Goal: Check status: Check status

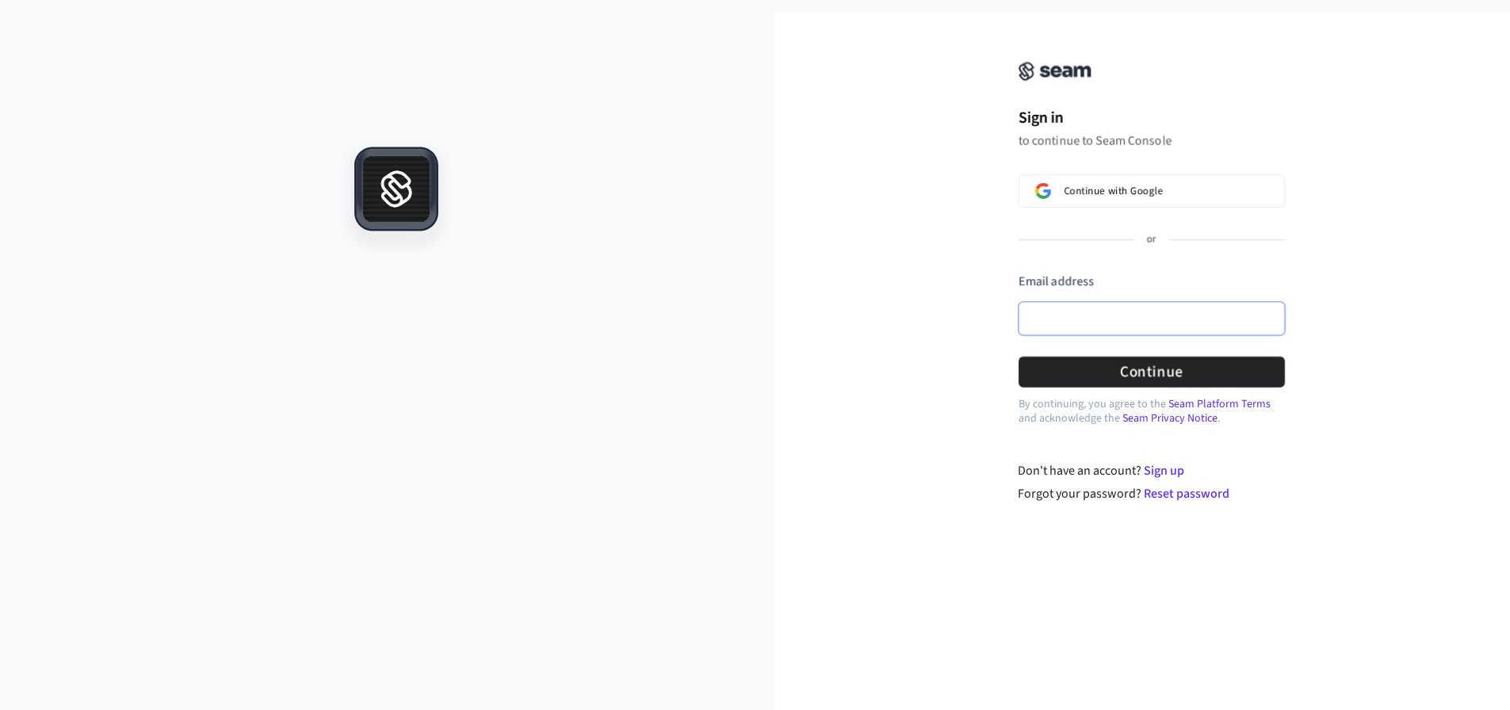
click at [1090, 316] on input "Email address" at bounding box center [1152, 318] width 266 height 33
drag, startPoint x: 1181, startPoint y: 321, endPoint x: 1080, endPoint y: 315, distance: 101.7
click at [1080, 315] on input "**********" at bounding box center [1152, 318] width 266 height 33
click at [1019, 273] on button "submit" at bounding box center [1019, 273] width 0 height 0
type input "**********"
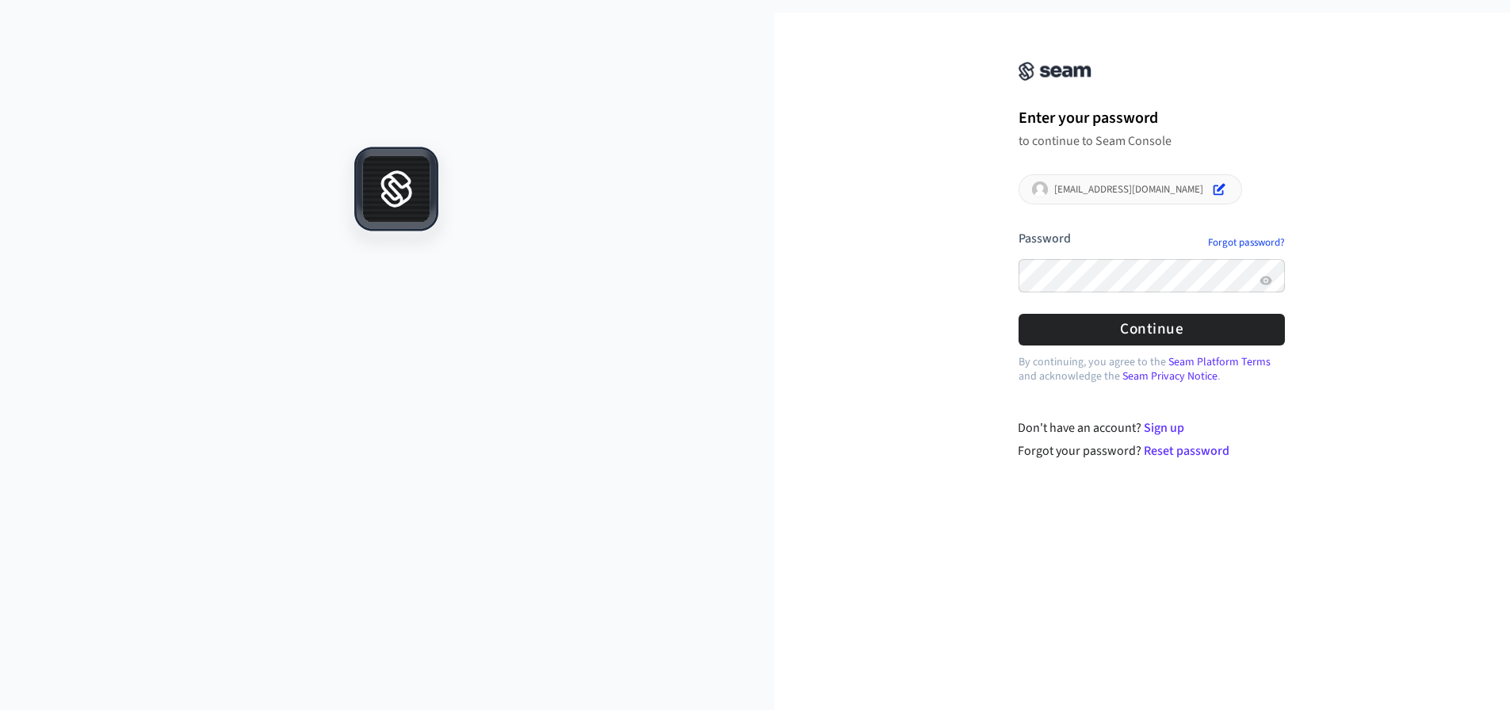
click at [1019, 230] on button "submit" at bounding box center [1019, 230] width 0 height 0
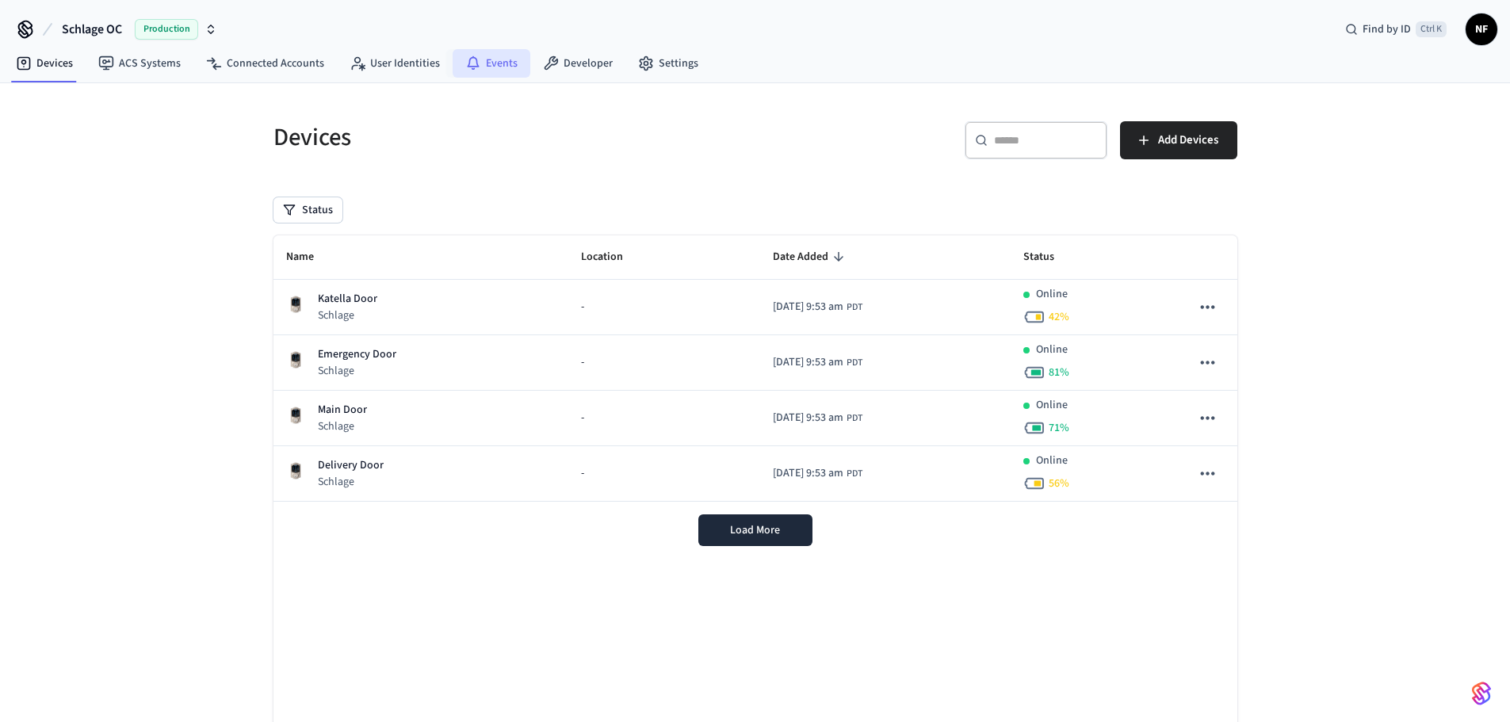
click at [465, 71] on icon at bounding box center [473, 63] width 16 height 16
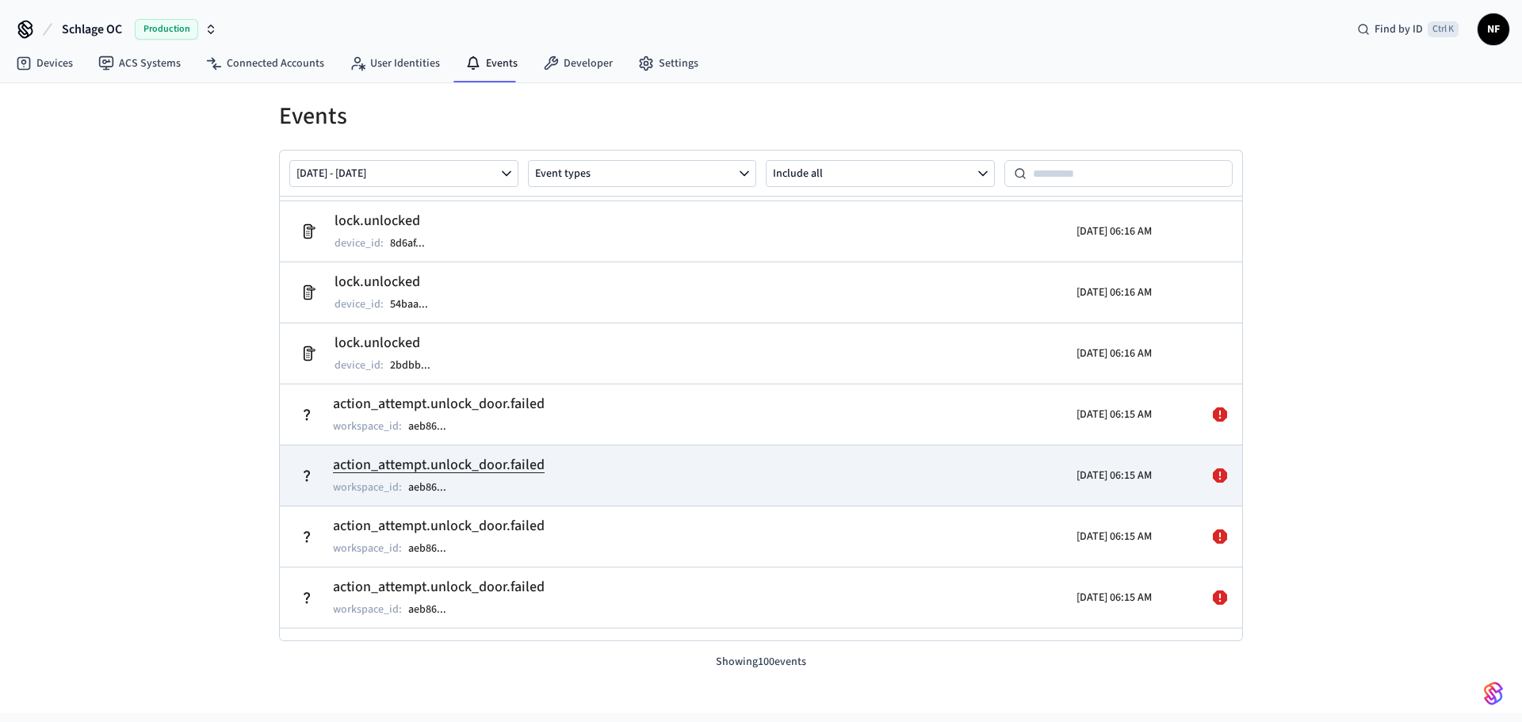
scroll to position [159, 0]
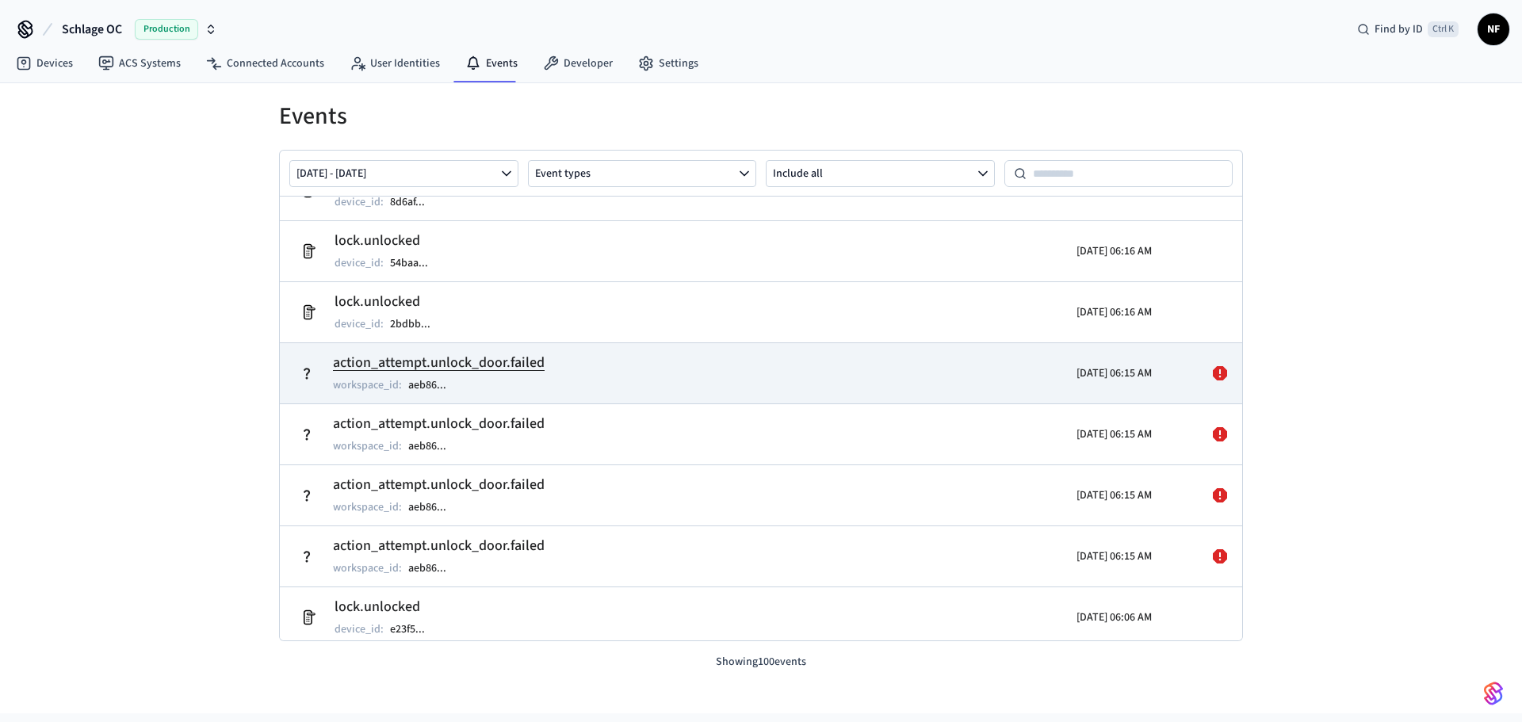
click at [495, 358] on h2 "action_attempt.unlock_door.failed" at bounding box center [439, 363] width 212 height 22
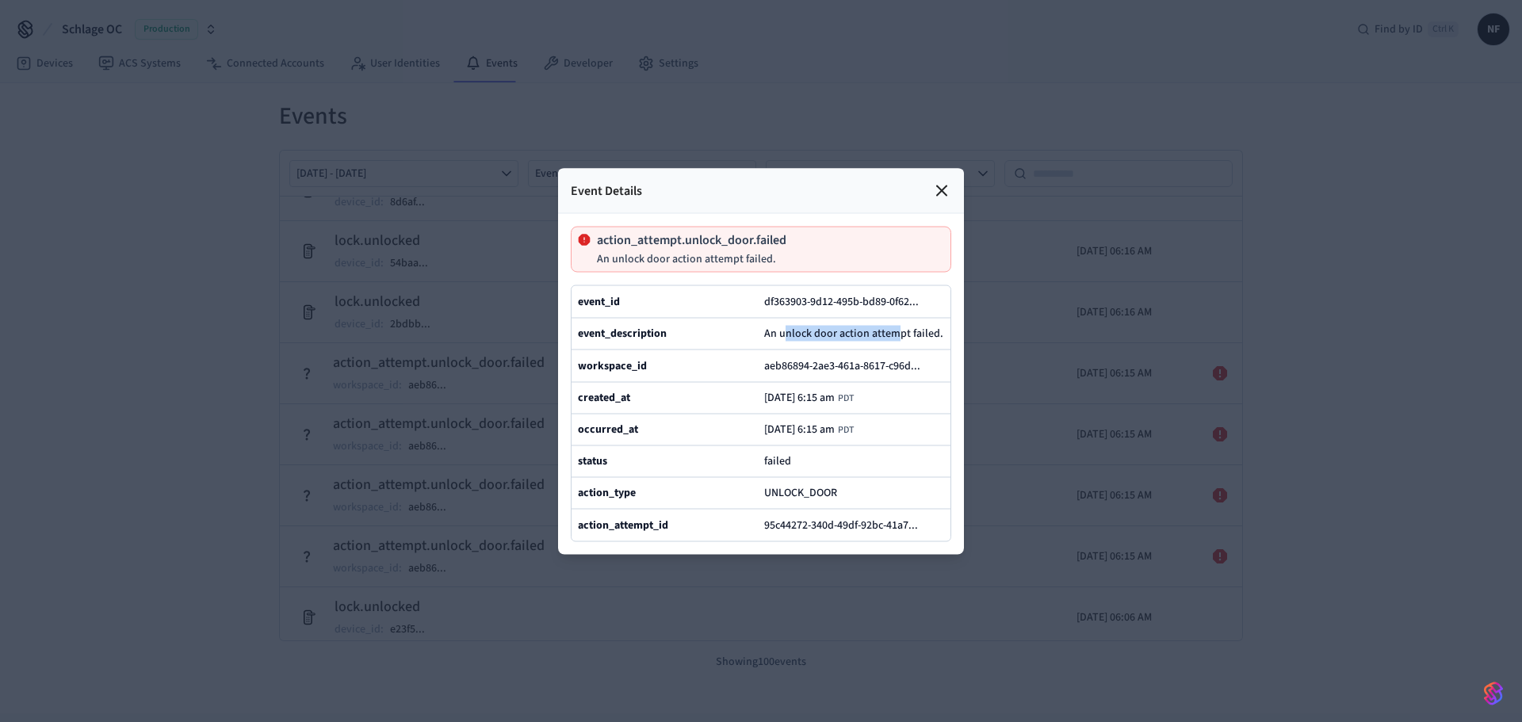
drag, startPoint x: 786, startPoint y: 309, endPoint x: 893, endPoint y: 310, distance: 106.2
click at [893, 326] on span "An unlock door action attempt failed." at bounding box center [853, 334] width 179 height 16
click at [942, 181] on icon at bounding box center [941, 190] width 19 height 19
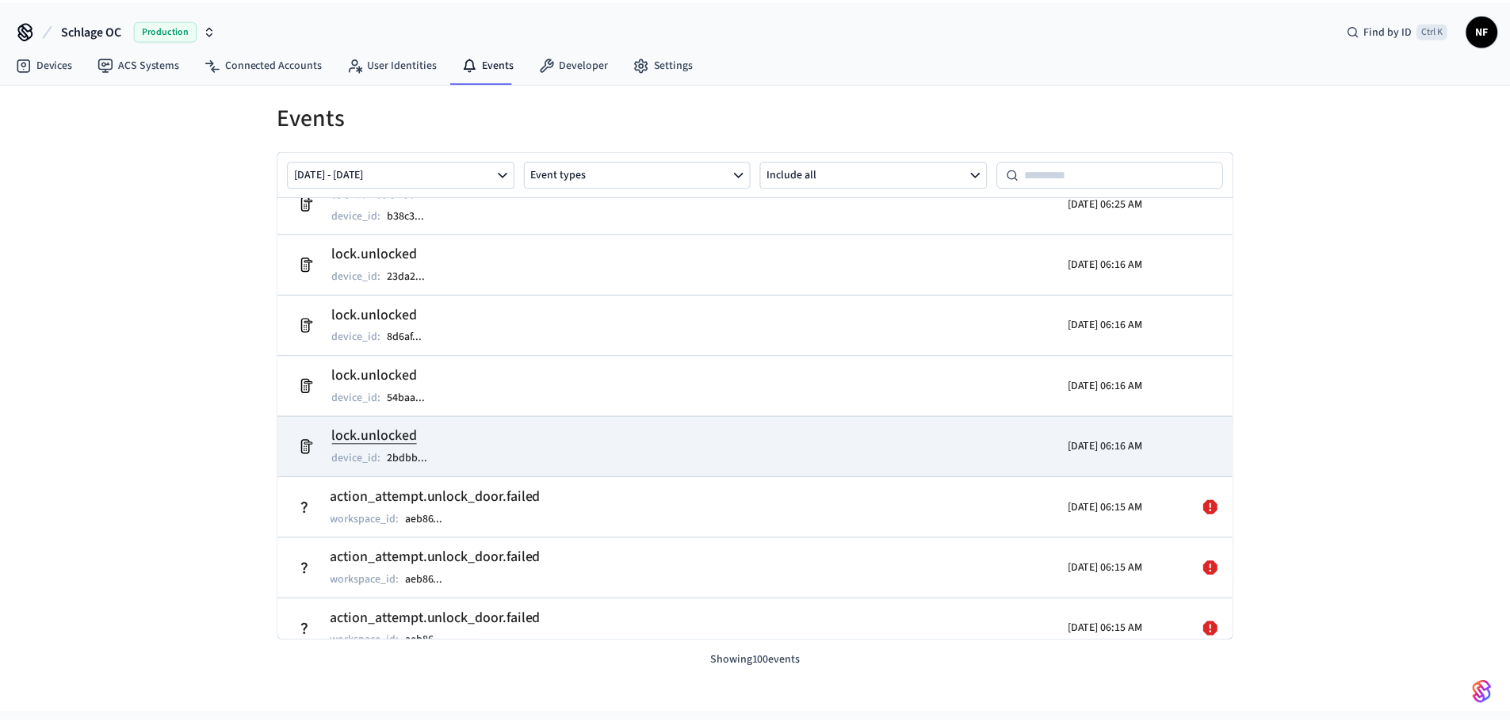
scroll to position [0, 0]
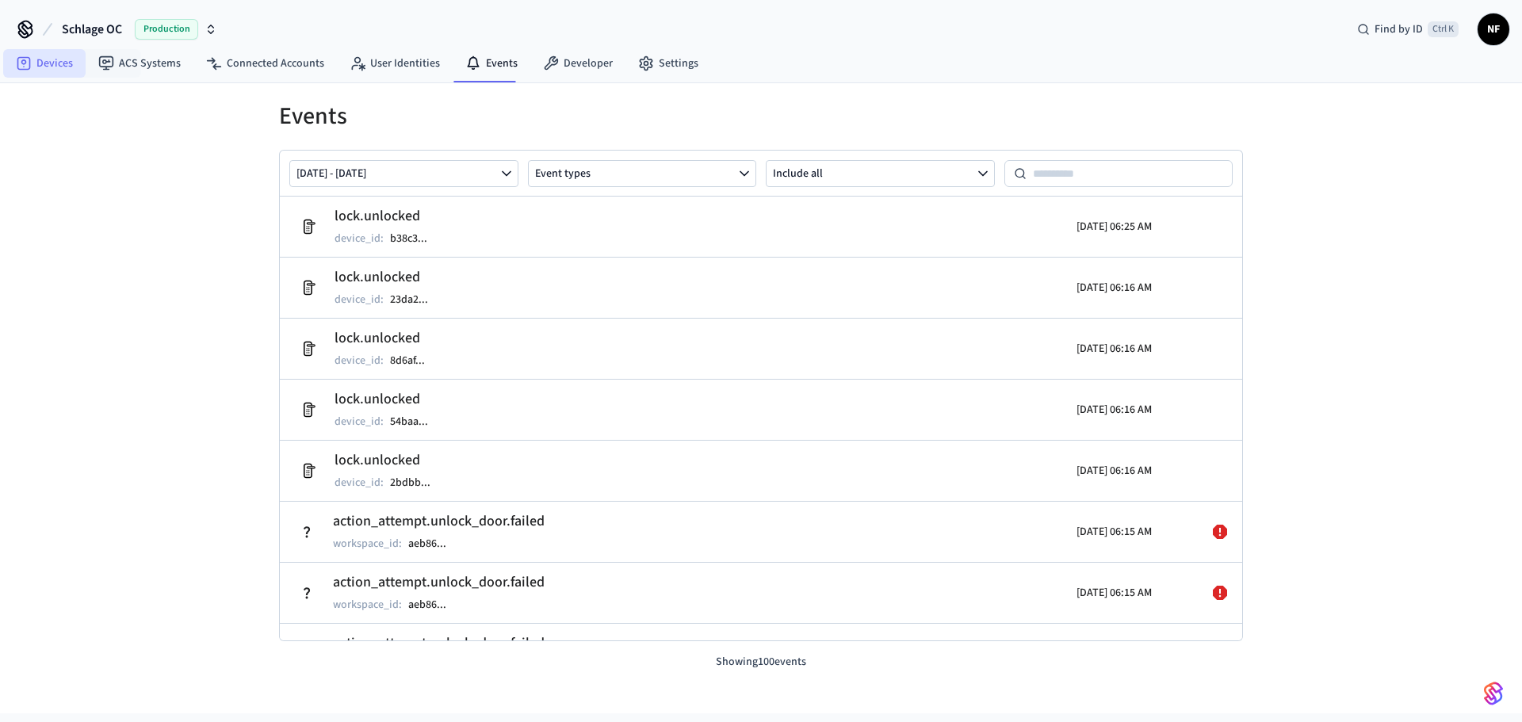
click at [52, 68] on link "Devices" at bounding box center [44, 63] width 82 height 29
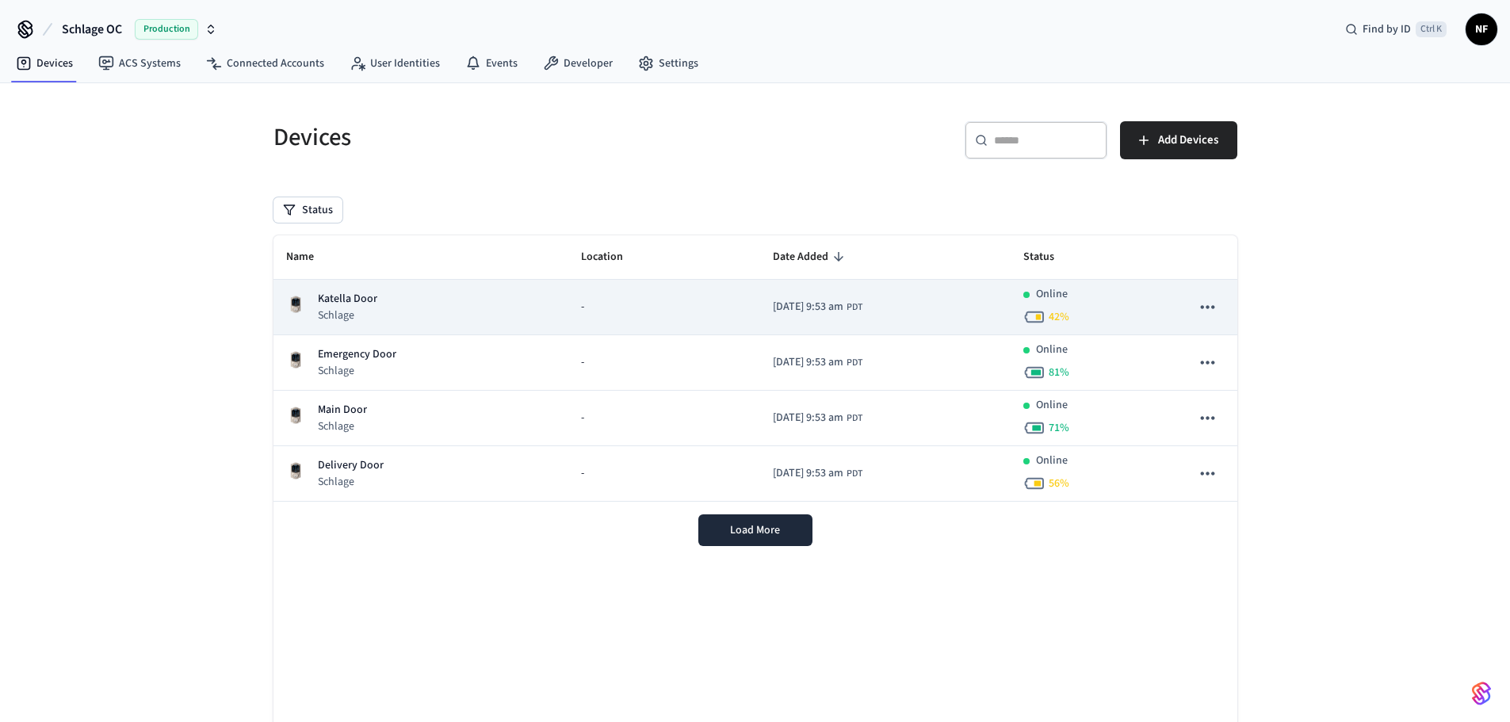
click at [377, 291] on div "Katella Door Schlage" at bounding box center [421, 307] width 270 height 33
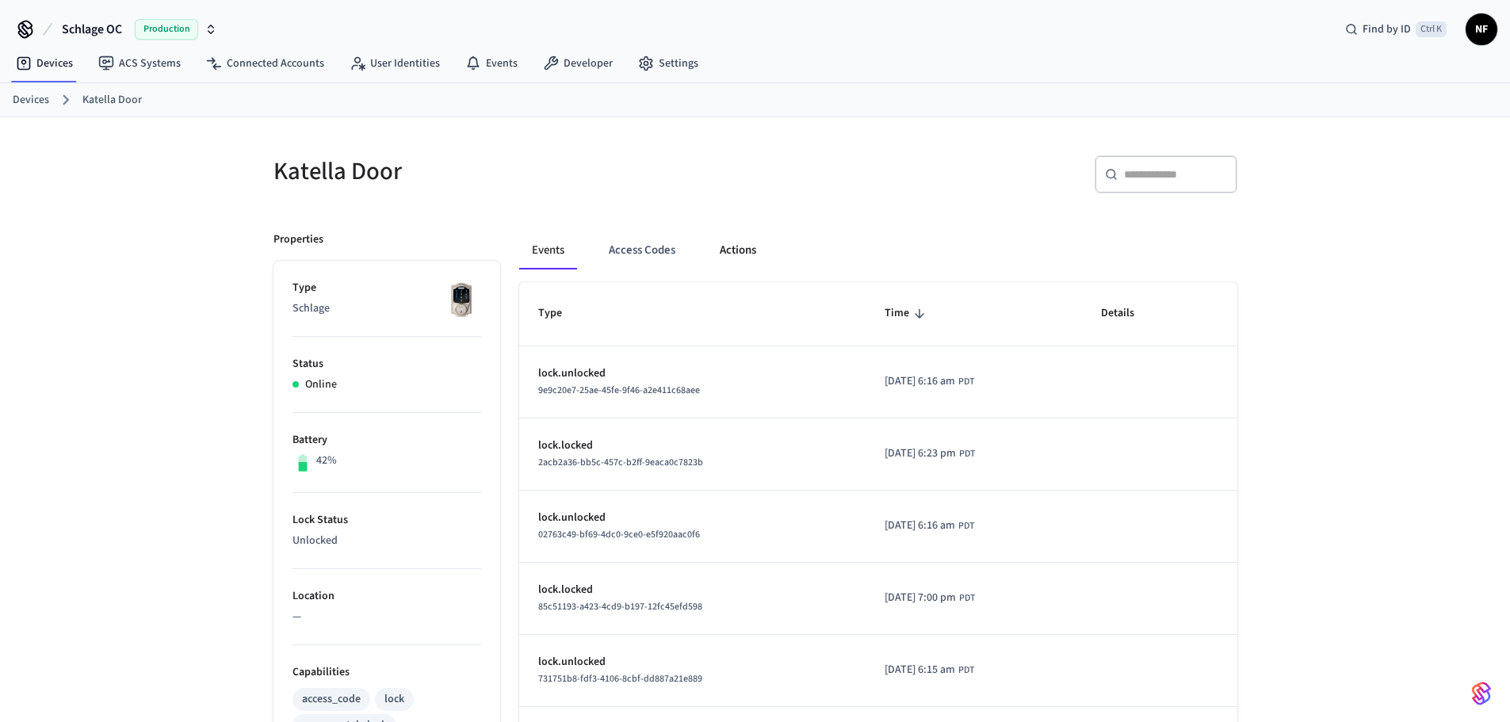
click at [739, 248] on button "Actions" at bounding box center [738, 250] width 62 height 38
click at [751, 252] on button "Actions" at bounding box center [738, 250] width 62 height 38
